Goal: Information Seeking & Learning: Learn about a topic

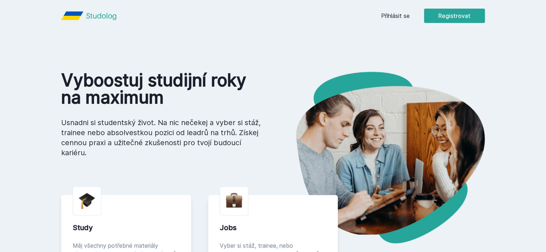
click at [410, 19] on link "Přihlásit se" at bounding box center [395, 15] width 29 height 9
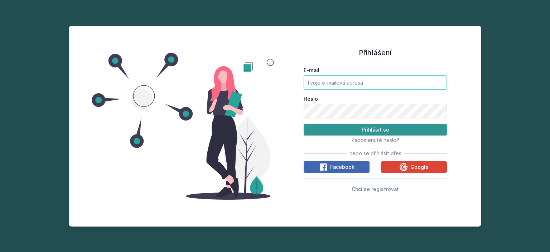
type input "michaelajelenecka19@gmail.com"
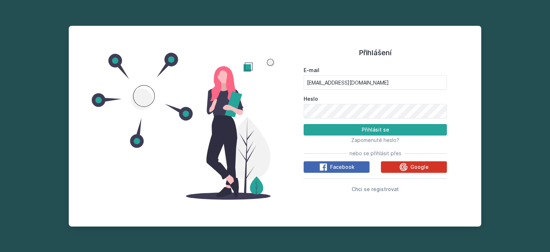
click at [401, 166] on icon at bounding box center [403, 167] width 9 height 9
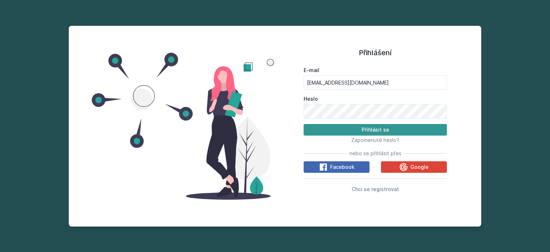
click at [348, 126] on button "Přihlásit se" at bounding box center [375, 129] width 143 height 11
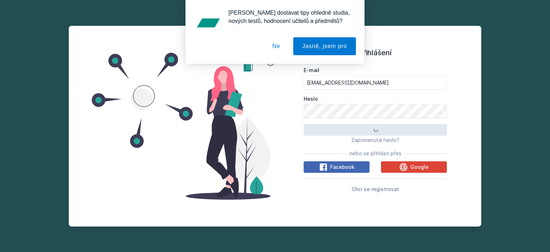
click at [273, 47] on button "Ne" at bounding box center [276, 46] width 26 height 18
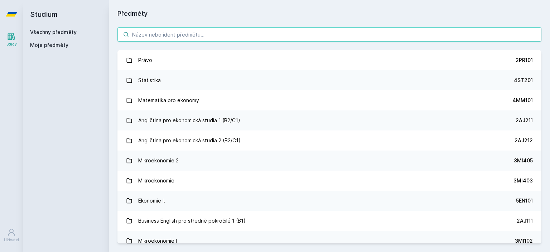
click at [199, 30] on input "search" at bounding box center [329, 34] width 424 height 14
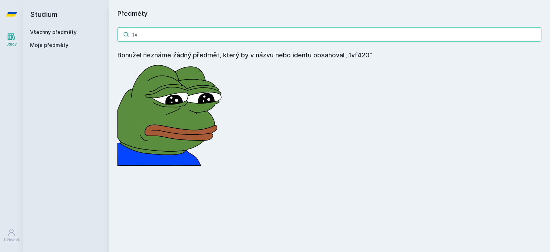
type input "1"
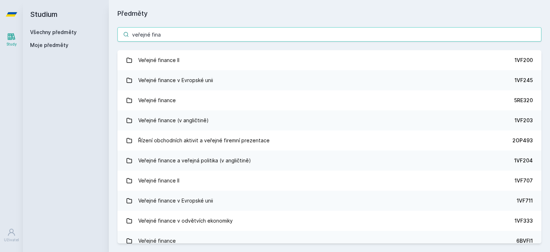
type input "veřejné finan"
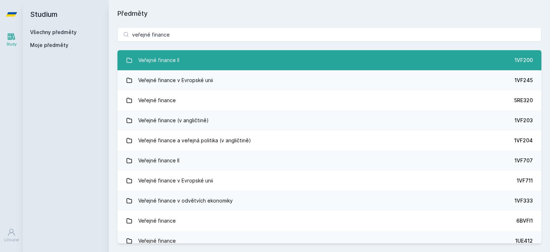
click at [196, 58] on link "Veřejné finance II 1VF200" at bounding box center [329, 60] width 424 height 20
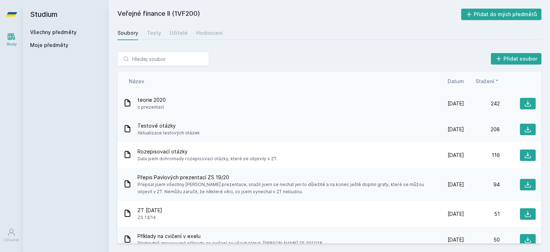
click at [159, 102] on span "teorie 2020" at bounding box center [151, 99] width 28 height 7
click at [525, 103] on icon at bounding box center [528, 104] width 6 height 6
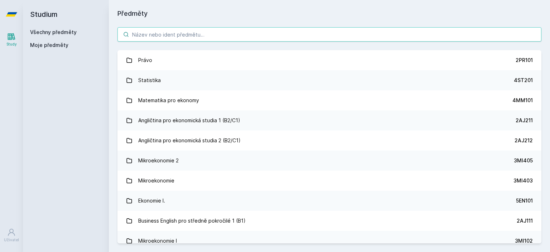
click at [191, 37] on input "search" at bounding box center [329, 34] width 424 height 14
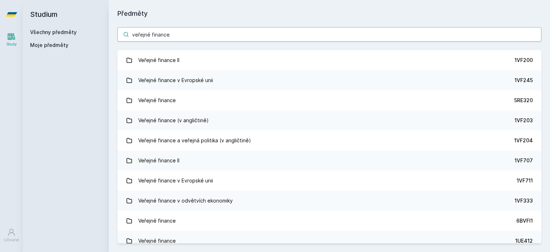
type input "veřejné finance"
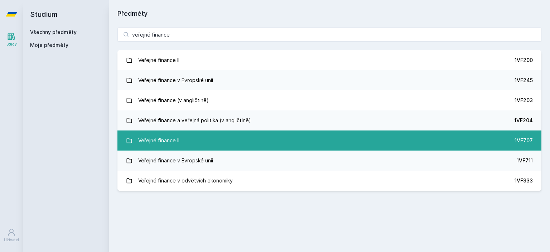
click at [188, 136] on link "Veřejné finance II 1VF707" at bounding box center [329, 140] width 424 height 20
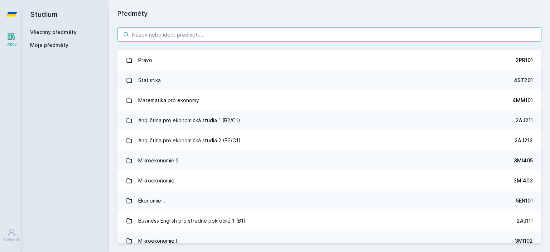
click at [155, 31] on input "search" at bounding box center [329, 34] width 424 height 14
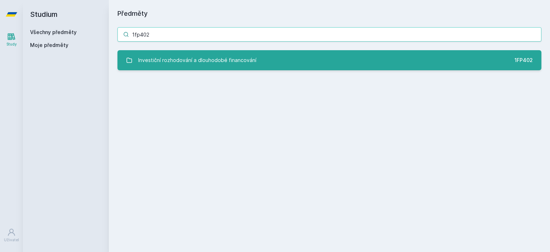
type input "1fp402"
click at [173, 56] on div "Investiční rozhodování a dlouhodobé financování" at bounding box center [197, 60] width 118 height 14
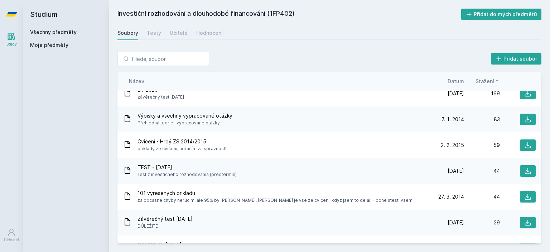
scroll to position [10, 0]
click at [524, 121] on icon at bounding box center [527, 119] width 7 height 7
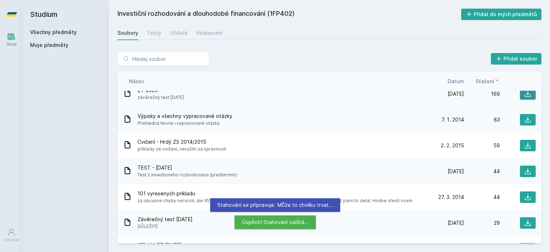
click at [524, 93] on icon at bounding box center [527, 93] width 7 height 7
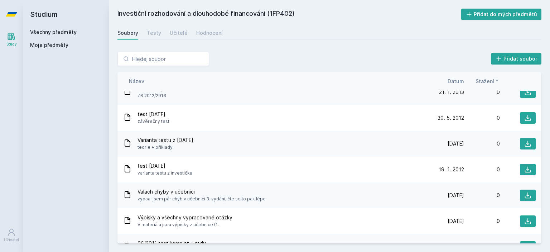
scroll to position [643, 0]
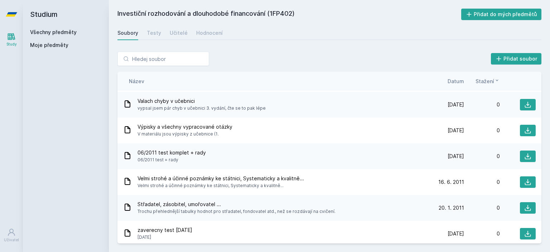
click at [47, 31] on link "Všechny předměty" at bounding box center [53, 32] width 47 height 6
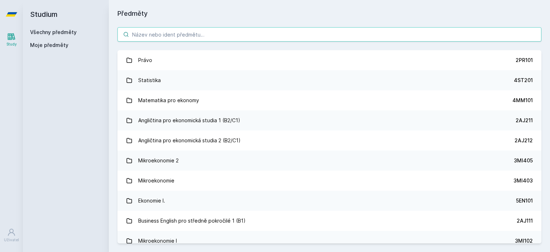
click at [170, 32] on input "search" at bounding box center [329, 34] width 424 height 14
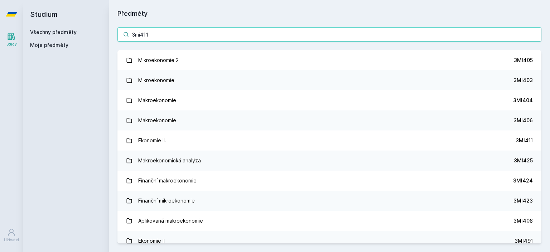
type input "3mi411"
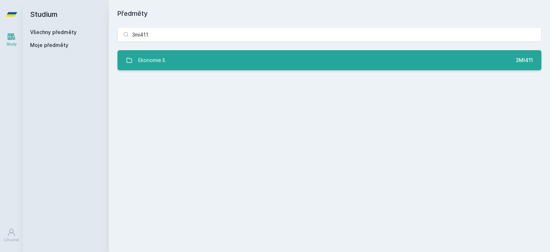
click at [183, 63] on link "Ekonomie II. 3MI411" at bounding box center [329, 60] width 424 height 20
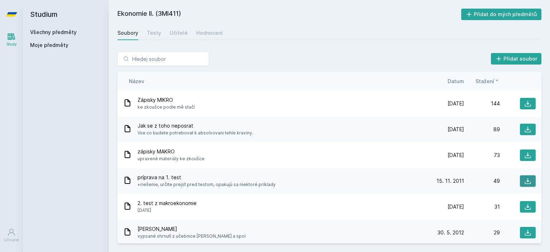
click at [524, 178] on icon at bounding box center [527, 180] width 7 height 7
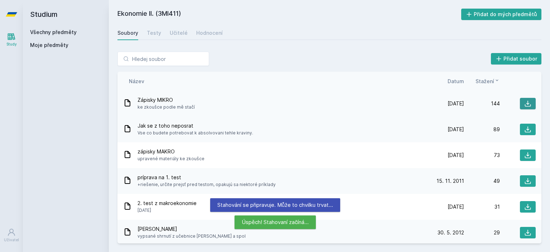
click at [524, 103] on icon at bounding box center [527, 103] width 7 height 7
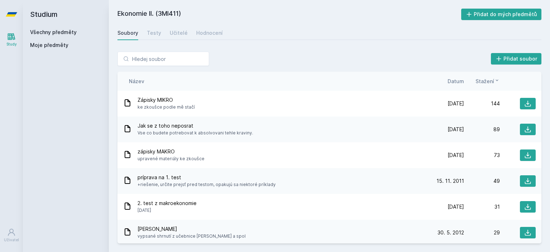
click at [59, 32] on link "Všechny předměty" at bounding box center [53, 32] width 47 height 6
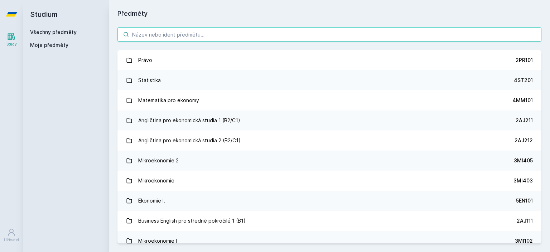
click at [145, 34] on input "search" at bounding box center [329, 34] width 424 height 14
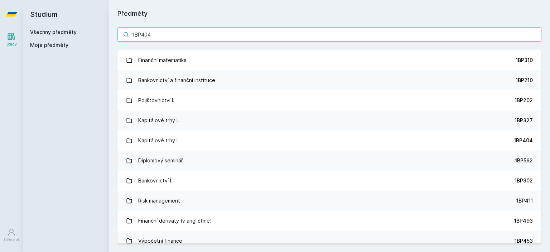
type input "1BP404"
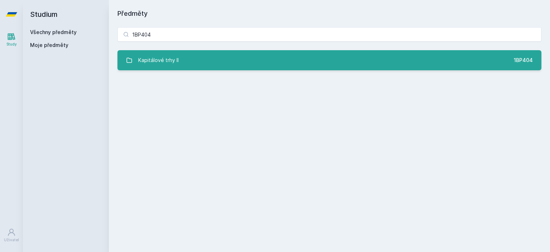
click at [160, 59] on div "Kapitálové trhy II" at bounding box center [158, 60] width 40 height 14
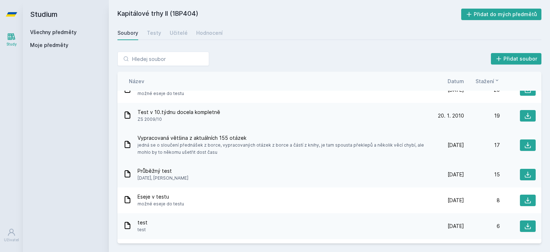
scroll to position [176, 0]
click at [525, 147] on icon at bounding box center [528, 145] width 6 height 6
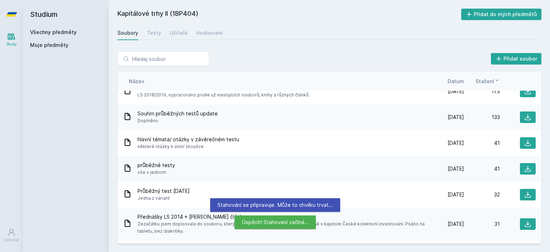
scroll to position [0, 0]
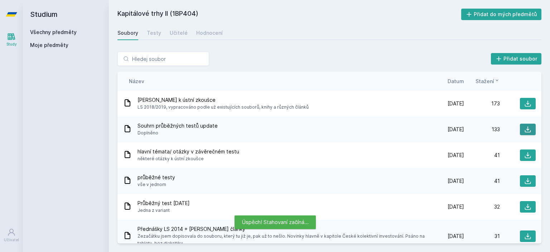
click at [527, 130] on icon at bounding box center [527, 129] width 7 height 7
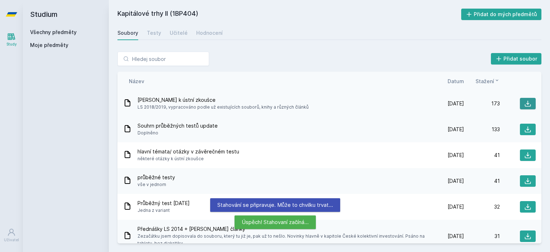
click at [524, 101] on icon at bounding box center [527, 103] width 7 height 7
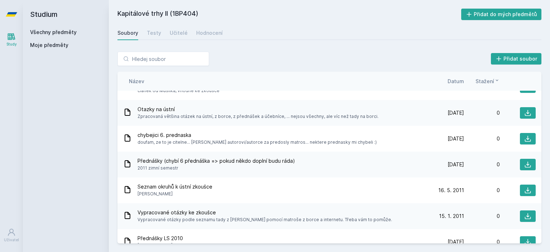
scroll to position [501, 0]
